Goal: Information Seeking & Learning: Learn about a topic

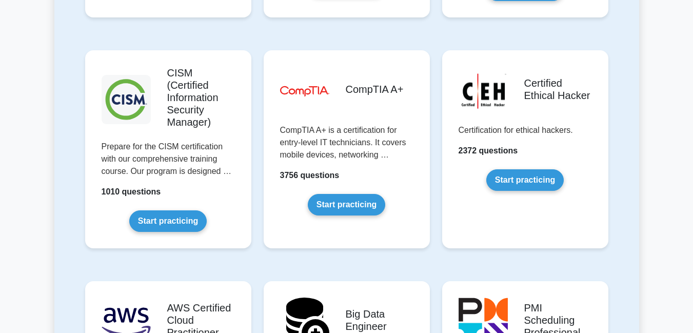
scroll to position [1542, 0]
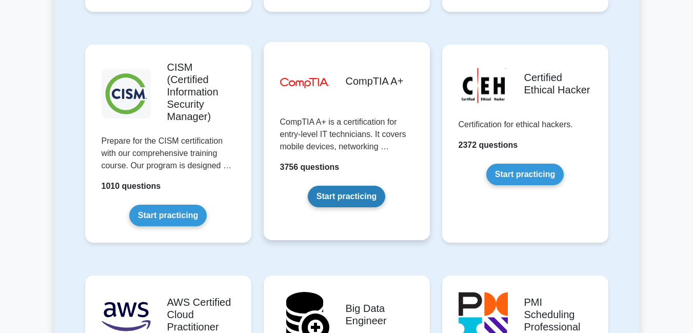
click at [345, 186] on link "Start practicing" at bounding box center [346, 197] width 77 height 22
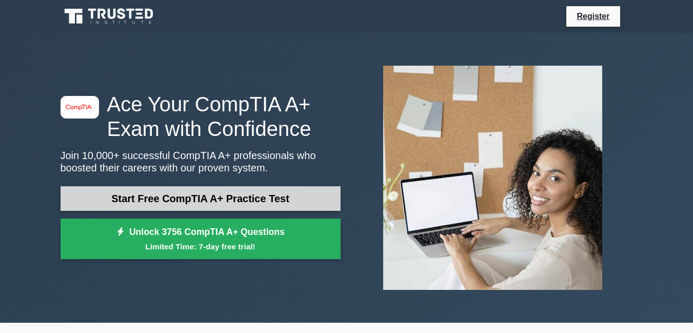
click at [257, 199] on link "Start Free CompTIA A+ Practice Test" at bounding box center [201, 198] width 280 height 25
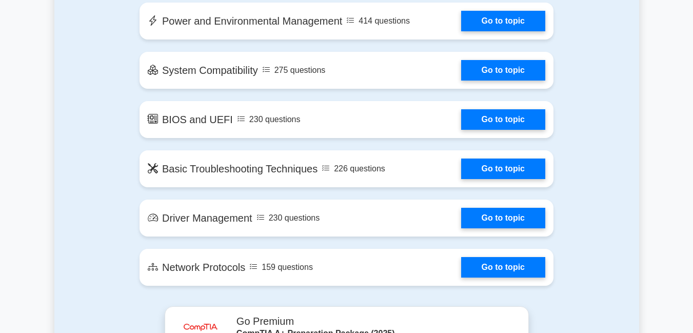
scroll to position [1525, 0]
